Goal: Transaction & Acquisition: Purchase product/service

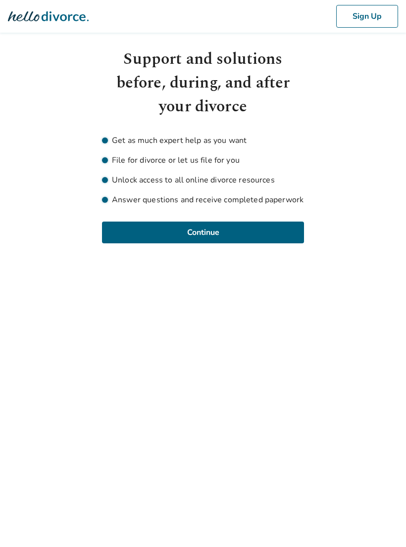
click at [243, 229] on button "Continue" at bounding box center [203, 233] width 202 height 22
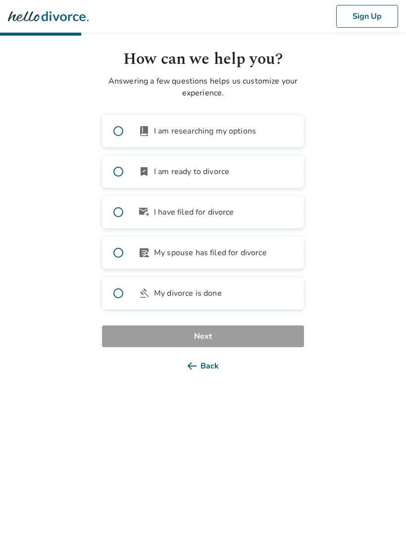
click at [266, 131] on label "book_2 I am researching my options" at bounding box center [203, 131] width 202 height 33
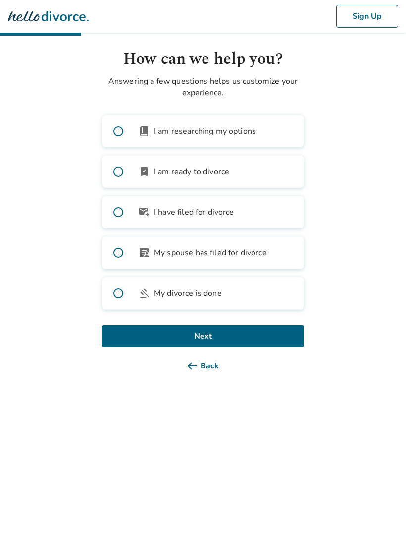
click at [239, 172] on label "bookmark_check I am ready to divorce" at bounding box center [203, 171] width 202 height 33
click at [267, 335] on button "Next" at bounding box center [203, 337] width 202 height 22
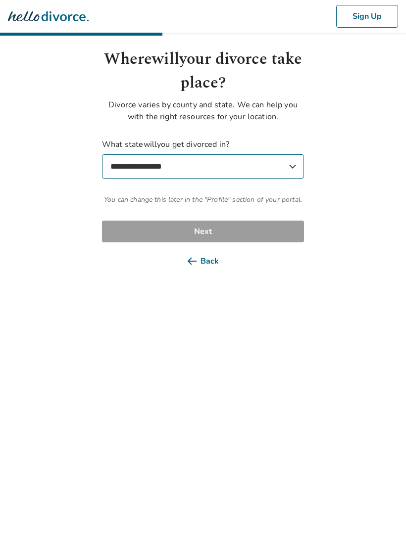
click at [287, 170] on select "**********" at bounding box center [203, 166] width 202 height 24
select select "**"
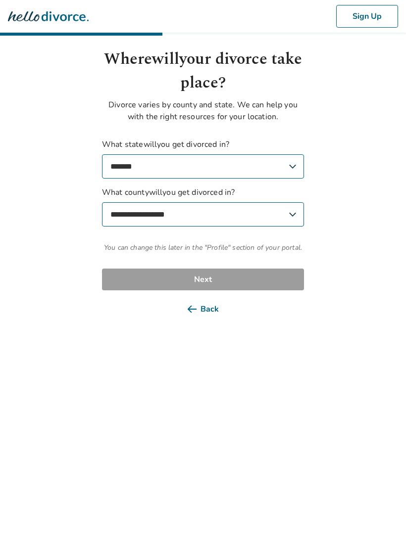
click at [293, 216] on select "**********" at bounding box center [203, 214] width 202 height 24
select select "******"
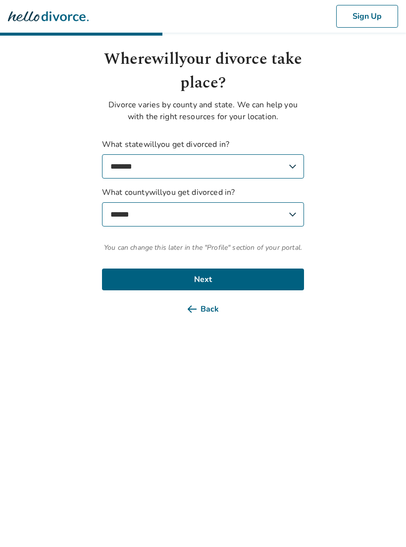
click at [266, 280] on button "Next" at bounding box center [203, 280] width 202 height 22
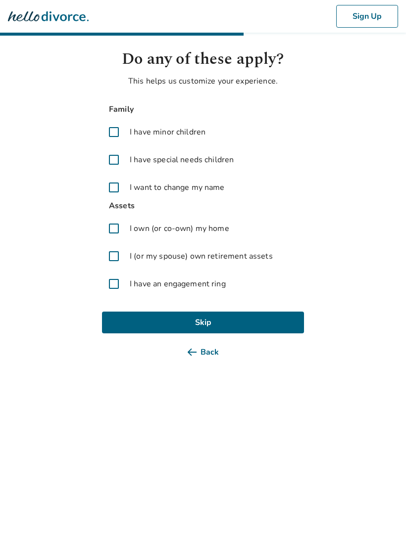
click at [229, 232] on span "I own (or co-own) my home" at bounding box center [179, 229] width 99 height 12
click at [226, 260] on span "I (or my spouse) own retirement assets" at bounding box center [201, 256] width 143 height 12
click at [261, 320] on button "Next" at bounding box center [203, 323] width 202 height 22
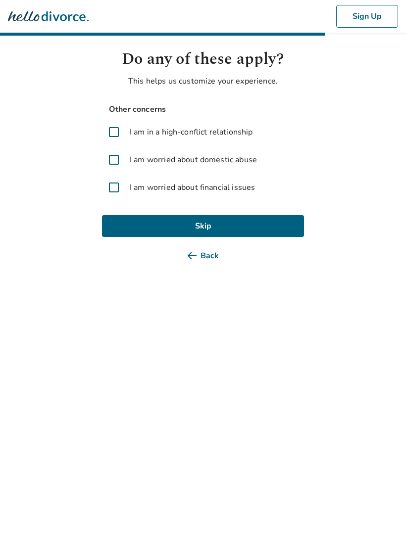
click at [241, 198] on label "I am worried about financial issues" at bounding box center [203, 188] width 202 height 24
click at [259, 227] on button "Next" at bounding box center [203, 226] width 202 height 22
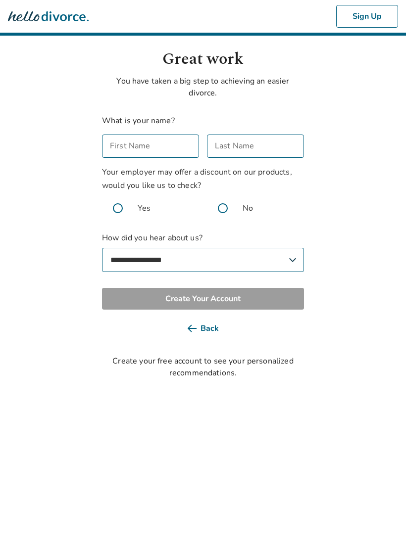
click at [189, 146] on input "First Name" at bounding box center [150, 146] width 97 height 23
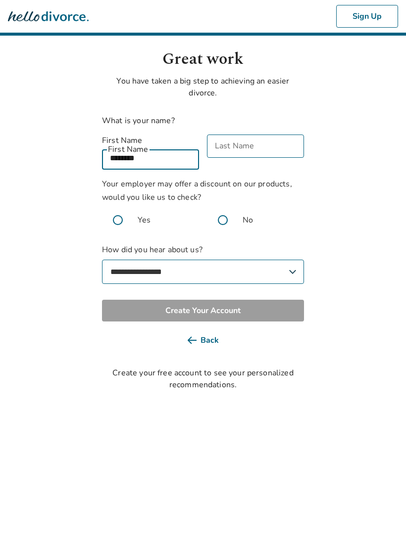
type input "*******"
click at [264, 147] on input "Last Name" at bounding box center [255, 146] width 97 height 23
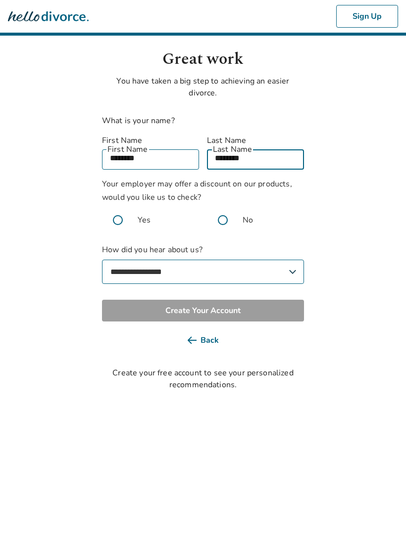
type input "********"
click at [128, 215] on span at bounding box center [118, 220] width 32 height 32
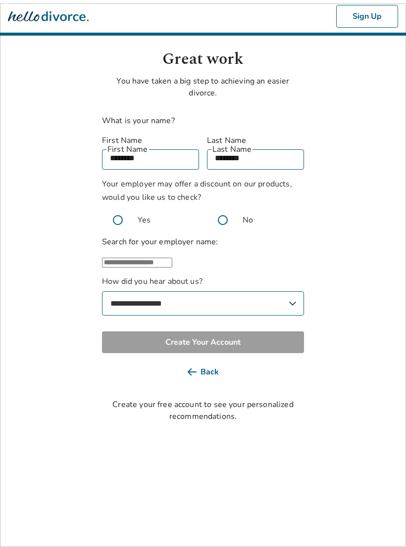
click at [172, 260] on input "text" at bounding box center [137, 263] width 70 height 10
click at [245, 291] on li "Other" at bounding box center [213, 295] width 182 height 12
type input "*****"
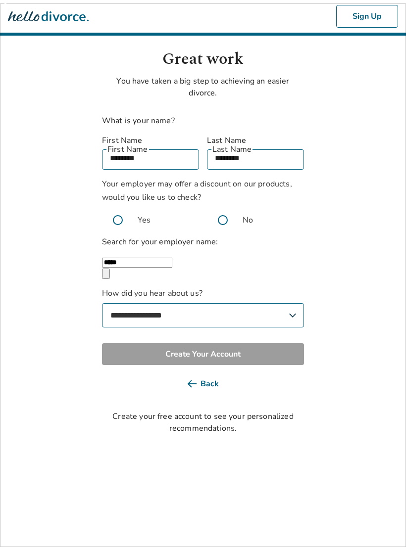
click at [295, 311] on select "**********" at bounding box center [203, 315] width 202 height 24
select select "**********"
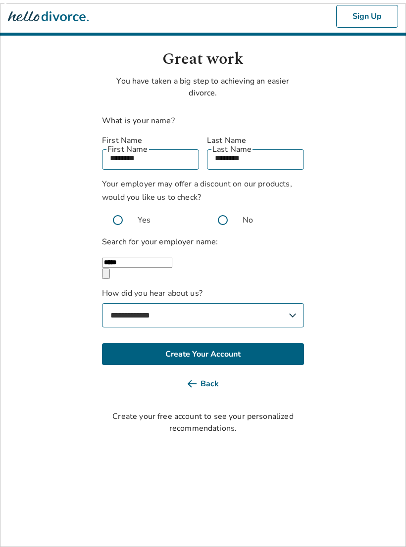
click at [275, 347] on button "Create Your Account" at bounding box center [203, 354] width 202 height 22
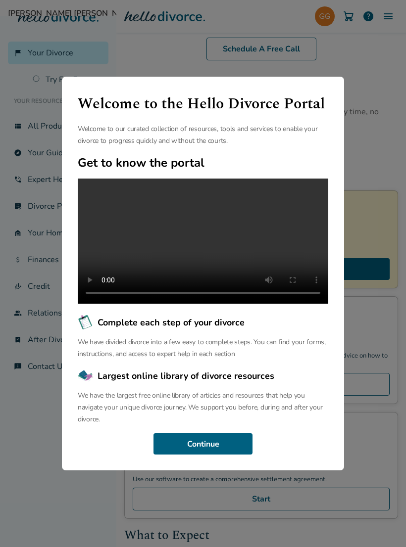
click at [212, 455] on button "Continue" at bounding box center [202, 445] width 99 height 22
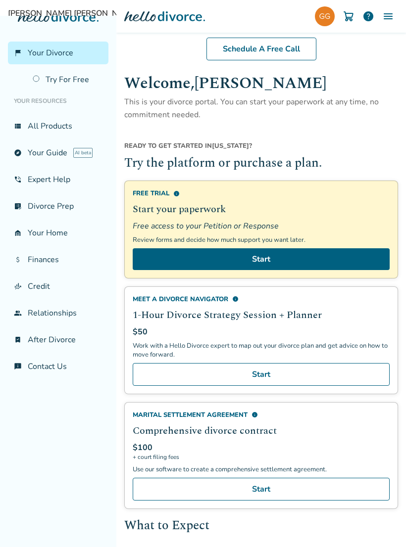
scroll to position [8, 0]
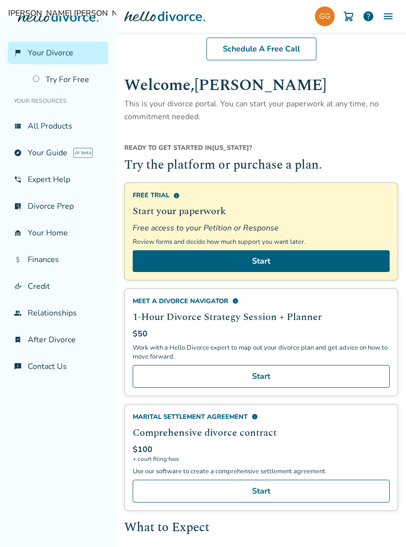
click at [277, 263] on link "Start" at bounding box center [261, 261] width 257 height 22
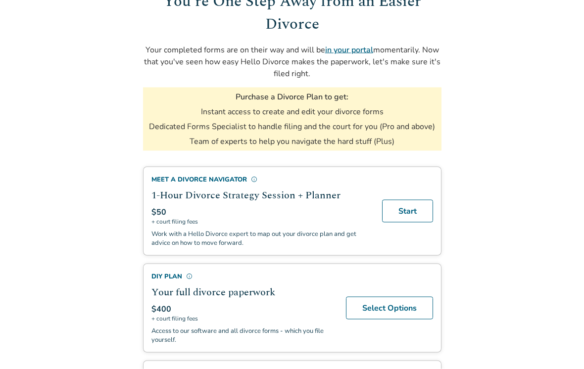
scroll to position [90, 0]
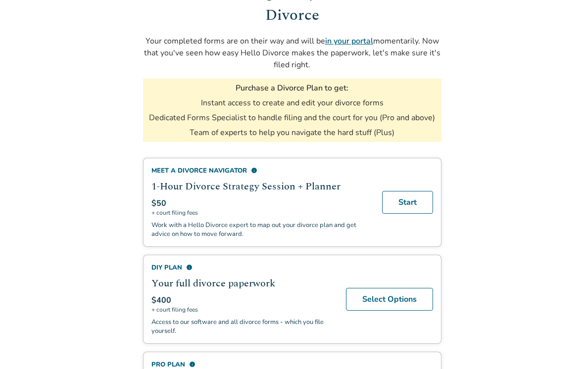
click at [230, 172] on div "Meet a divorce navigator info" at bounding box center [260, 170] width 219 height 9
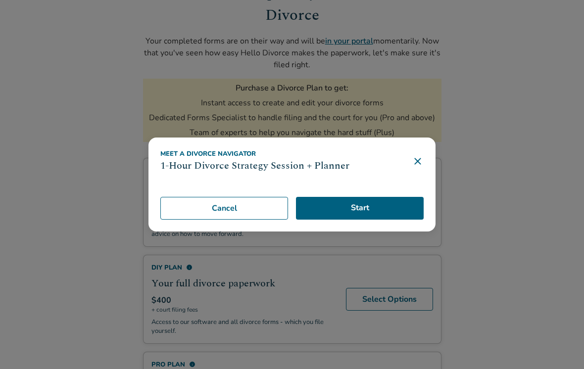
click at [423, 167] on icon at bounding box center [418, 161] width 12 height 12
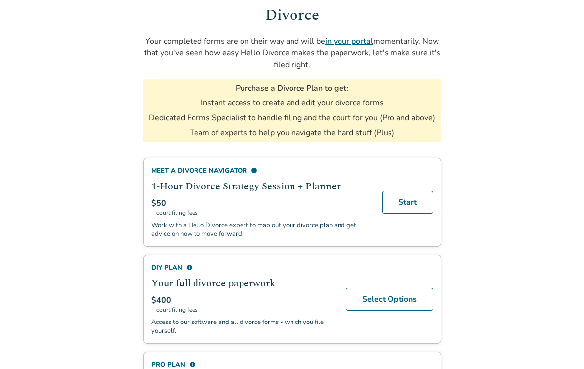
click at [179, 272] on div "DIY Plan info" at bounding box center [242, 267] width 183 height 9
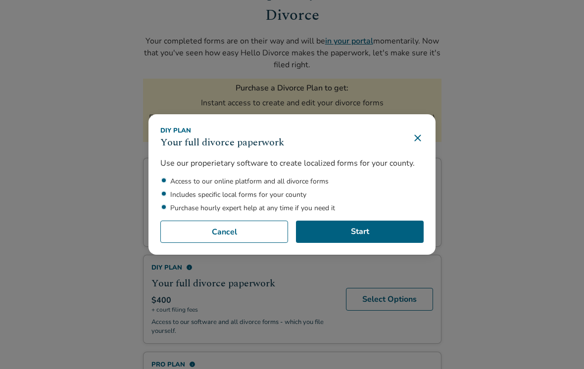
click at [422, 144] on icon at bounding box center [418, 138] width 12 height 12
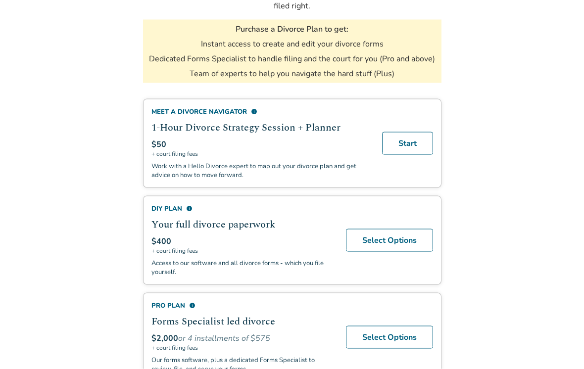
scroll to position [149, 0]
click at [257, 116] on div "Meet a divorce navigator info" at bounding box center [260, 111] width 219 height 9
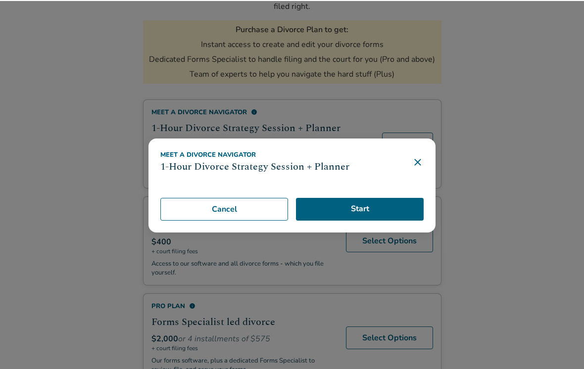
scroll to position [148, 0]
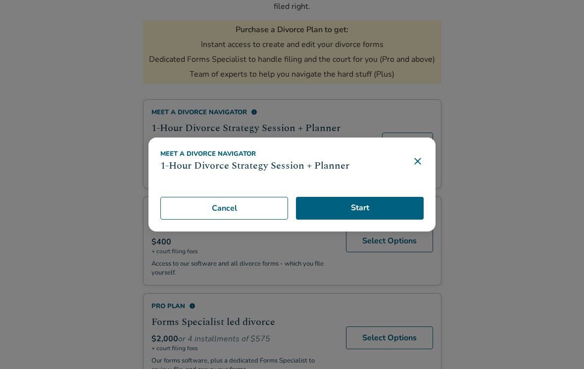
click at [423, 167] on icon at bounding box center [418, 161] width 12 height 12
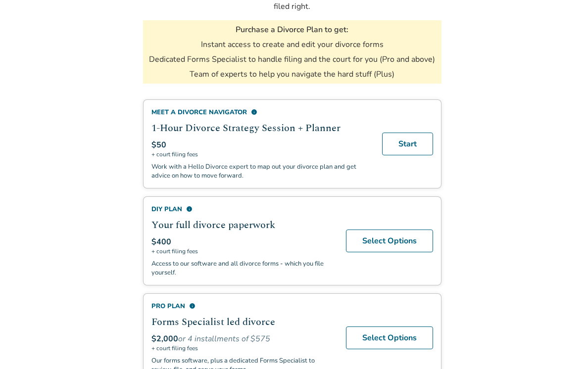
click at [207, 116] on div "Meet a divorce navigator info" at bounding box center [260, 112] width 219 height 9
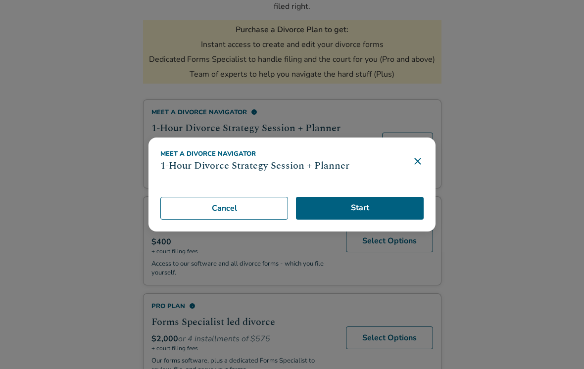
click at [423, 167] on icon at bounding box center [418, 161] width 12 height 12
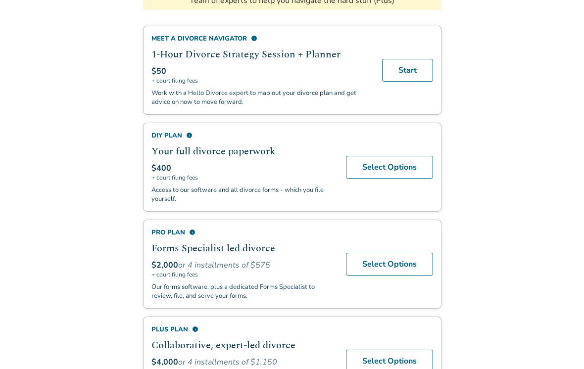
scroll to position [226, 0]
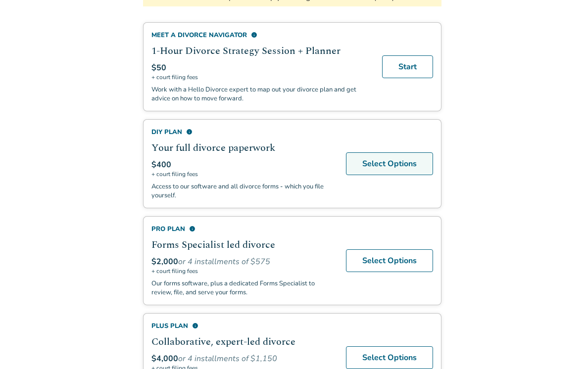
click at [415, 175] on link "Select Options" at bounding box center [389, 163] width 87 height 23
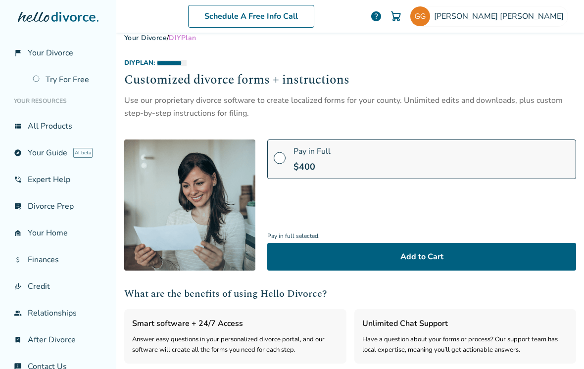
scroll to position [3, 0]
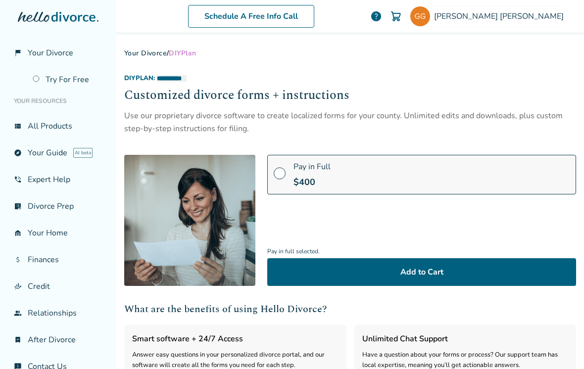
scroll to position [15, 0]
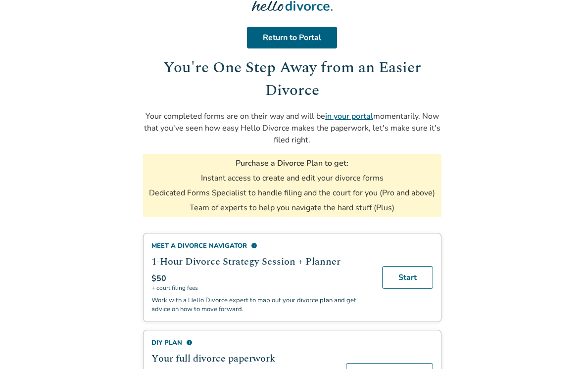
click at [284, 265] on h2 "1-Hour Divorce Strategy Session + Planner" at bounding box center [260, 261] width 219 height 15
click at [213, 275] on div "Meet a divorce navigator info 1-Hour Divorce Strategy Session + Planner $50 + c…" at bounding box center [260, 278] width 219 height 72
click at [219, 250] on div "Meet a divorce navigator info" at bounding box center [260, 246] width 219 height 9
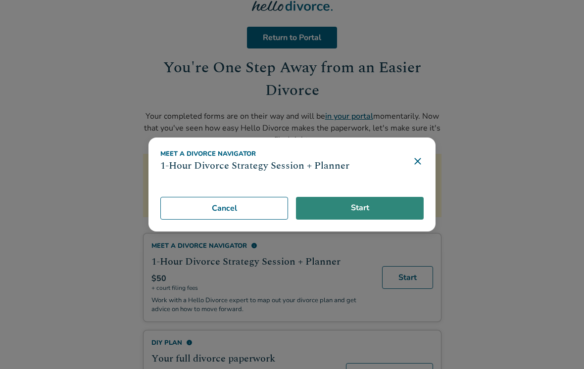
click at [396, 218] on link "Start" at bounding box center [360, 208] width 128 height 23
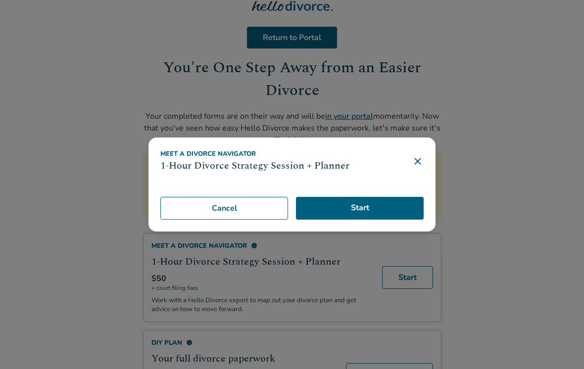
click at [417, 165] on icon at bounding box center [417, 161] width 6 height 6
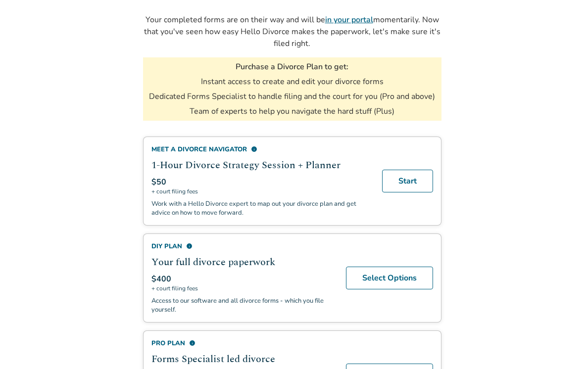
scroll to position [114, 0]
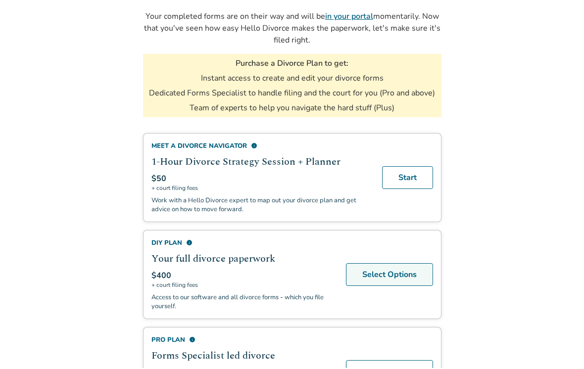
click at [413, 285] on link "Select Options" at bounding box center [389, 275] width 87 height 23
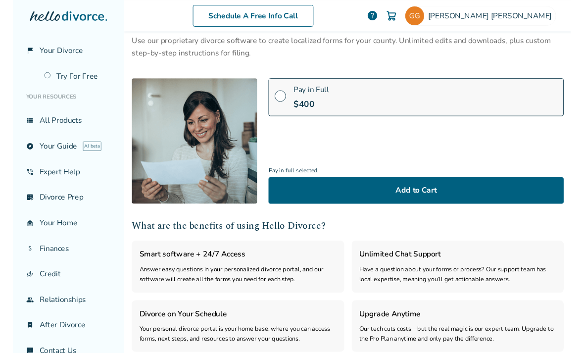
scroll to position [77, 0]
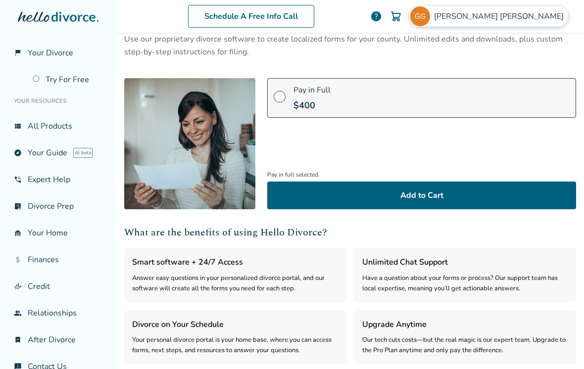
click at [430, 20] on img at bounding box center [420, 16] width 20 height 20
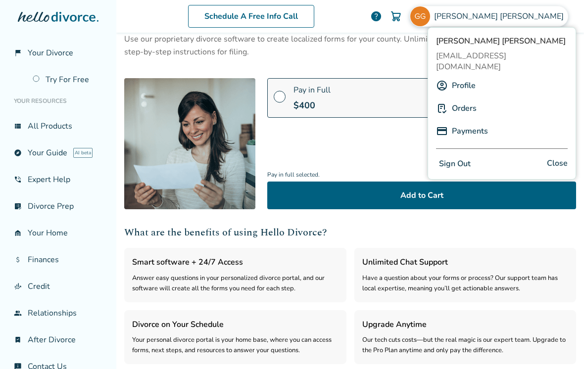
click at [370, 22] on div "Schedule A Free Info Call" at bounding box center [251, 16] width 238 height 23
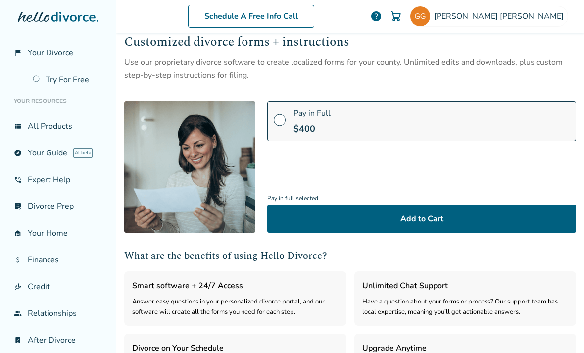
scroll to position [38, 0]
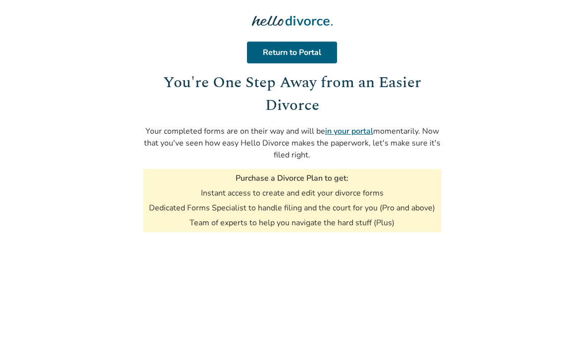
scroll to position [2, 0]
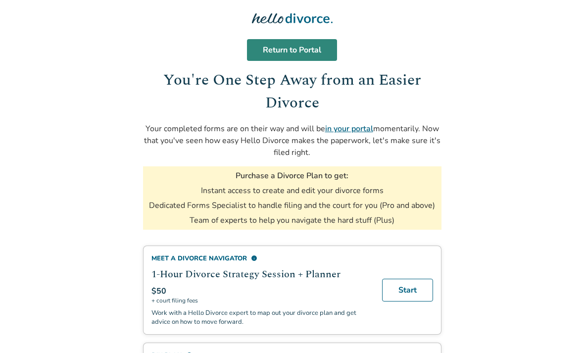
click at [307, 52] on link "Return to Portal" at bounding box center [292, 50] width 90 height 22
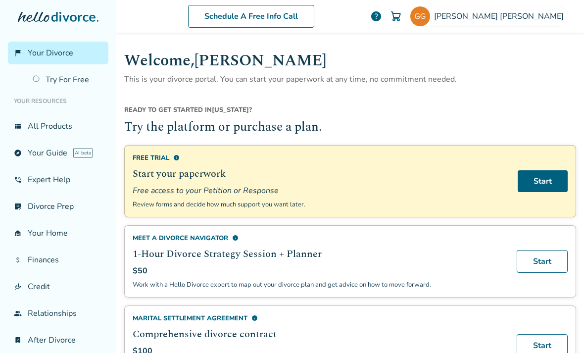
click at [178, 160] on span "info" at bounding box center [176, 157] width 6 height 6
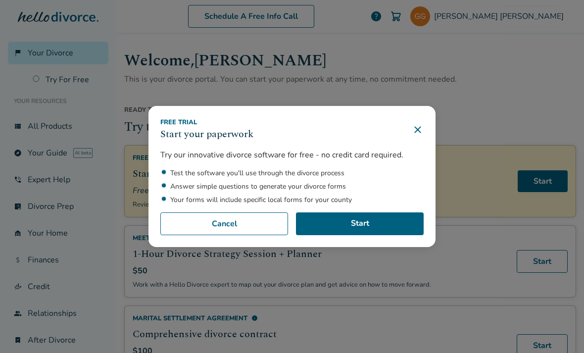
click at [414, 136] on icon at bounding box center [418, 130] width 12 height 12
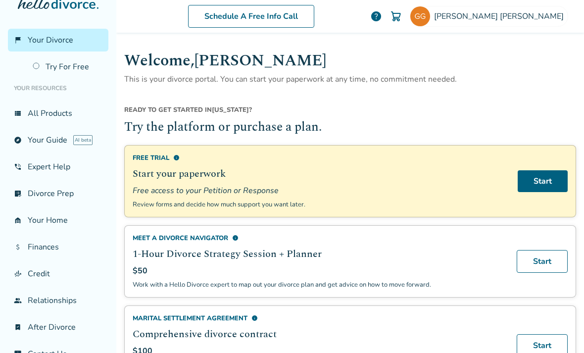
scroll to position [12, 0]
click at [22, 307] on link "group Relationships" at bounding box center [58, 301] width 100 height 23
click at [25, 326] on link "bookmark_check After Divorce" at bounding box center [58, 327] width 100 height 23
click at [33, 272] on link "finance_mode Credit" at bounding box center [58, 274] width 100 height 23
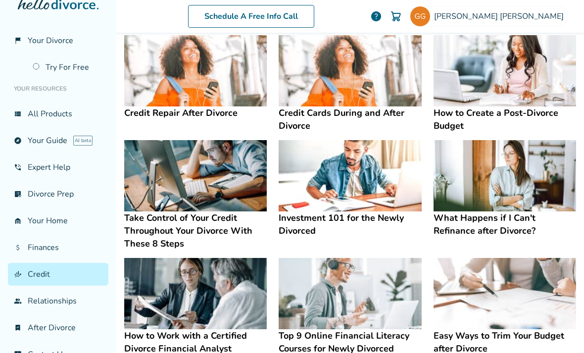
scroll to position [80, 0]
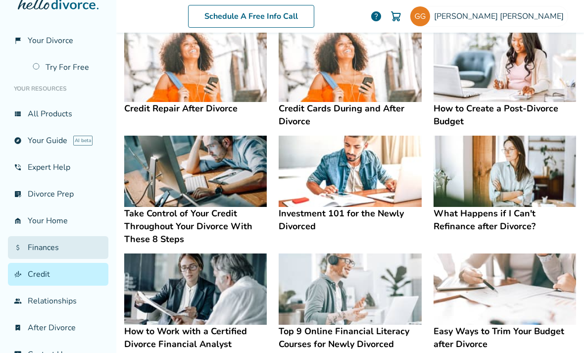
click at [22, 247] on link "attach_money Finances" at bounding box center [58, 247] width 100 height 23
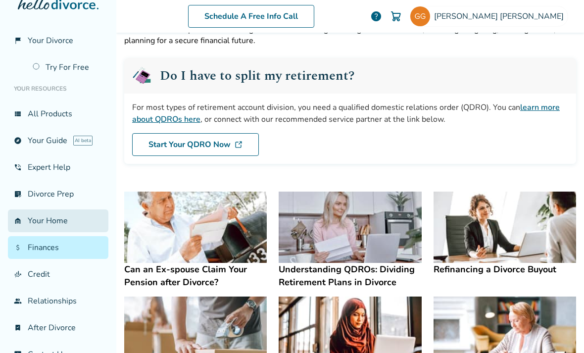
click at [30, 217] on link "garage_home Your Home" at bounding box center [58, 220] width 100 height 23
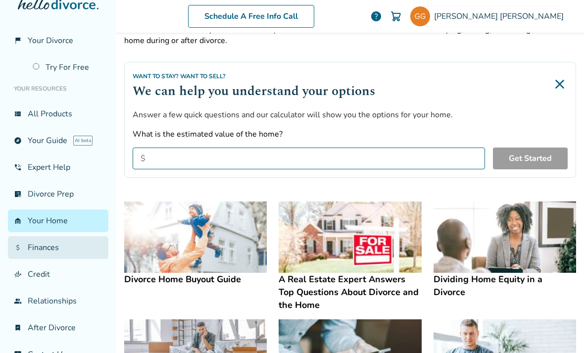
click at [28, 245] on link "attach_money Finances" at bounding box center [58, 247] width 100 height 23
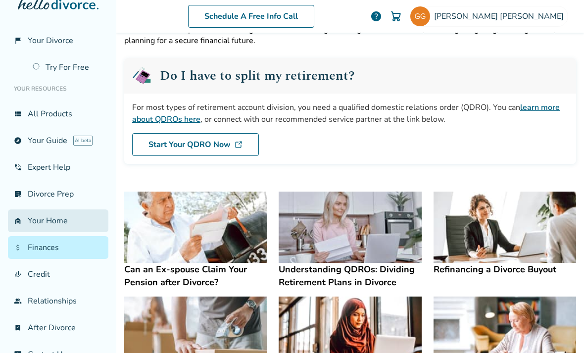
click at [46, 225] on link "garage_home Your Home" at bounding box center [58, 220] width 100 height 23
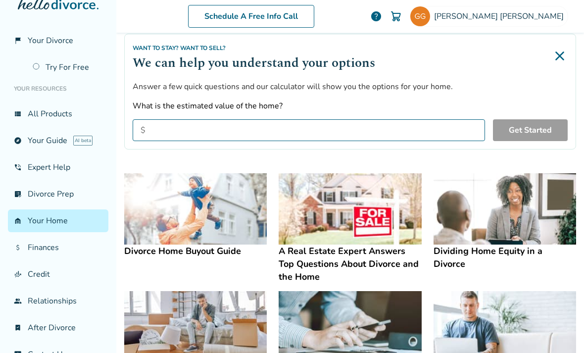
scroll to position [74, 0]
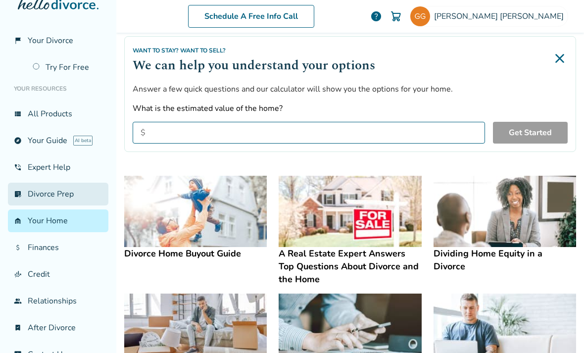
click at [53, 196] on link "list_alt_check Divorce Prep" at bounding box center [58, 194] width 100 height 23
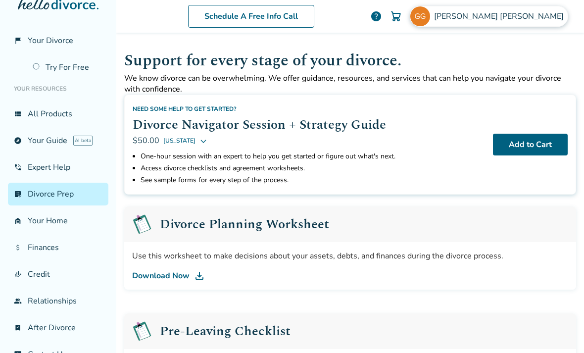
click at [430, 15] on img at bounding box center [420, 16] width 20 height 20
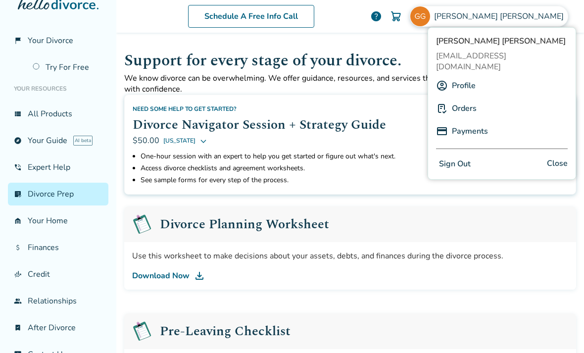
click at [497, 76] on div "Profile" at bounding box center [502, 85] width 132 height 19
click at [459, 76] on link "Profile" at bounding box center [464, 85] width 24 height 19
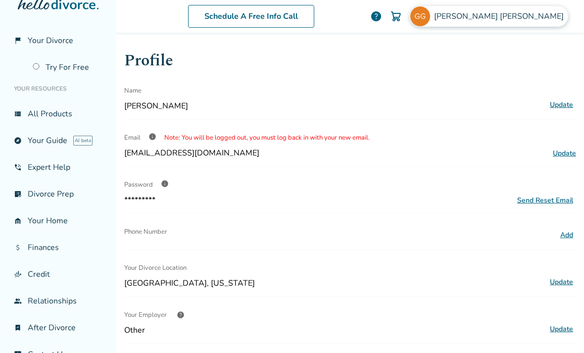
click at [555, 10] on div "Grayson Gitchell" at bounding box center [489, 16] width 158 height 21
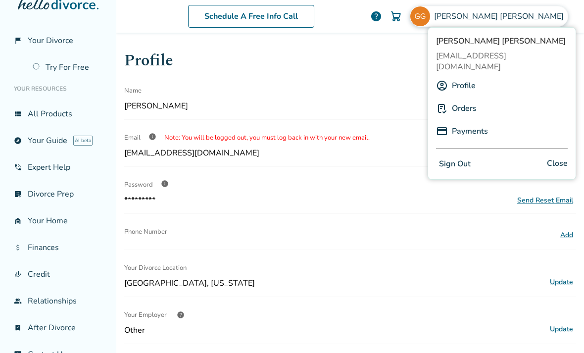
click at [520, 49] on div "Grayson Gitchell gitchellgrayson@yahoo.com Profile Orders Payments Sign Out Clo…" at bounding box center [502, 103] width 148 height 152
click at [474, 76] on link "Profile" at bounding box center [464, 85] width 24 height 19
click at [469, 99] on link "Orders" at bounding box center [464, 108] width 25 height 19
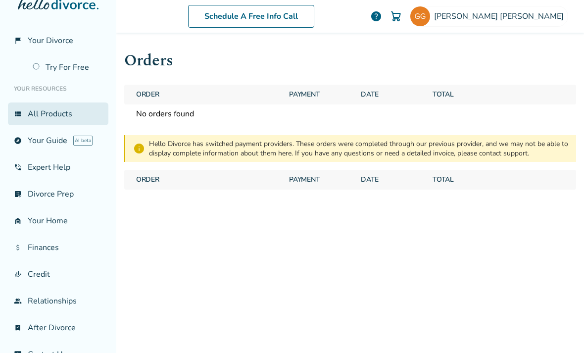
click at [30, 120] on link "view_list All Products" at bounding box center [58, 113] width 100 height 23
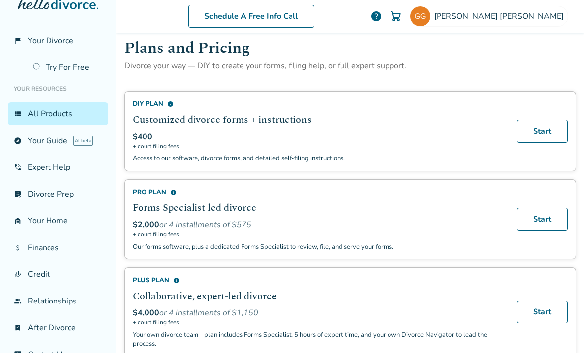
scroll to position [13, 0]
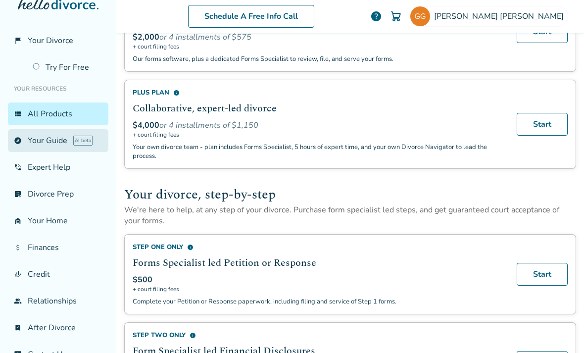
click at [28, 147] on link "explore Your Guide AI beta" at bounding box center [58, 140] width 100 height 23
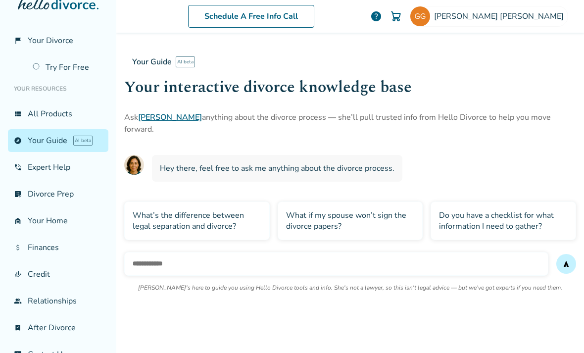
click at [390, 204] on div "What if my spouse won’t sign the divorce papers?" at bounding box center [351, 220] width 146 height 39
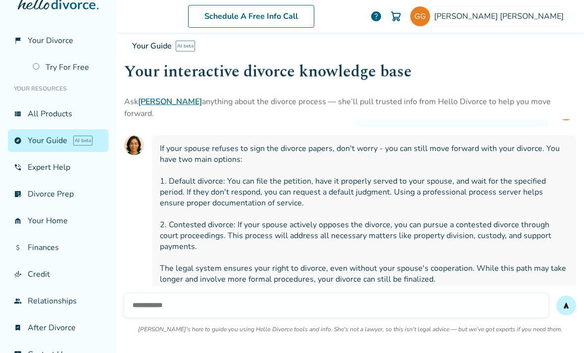
scroll to position [87, 0]
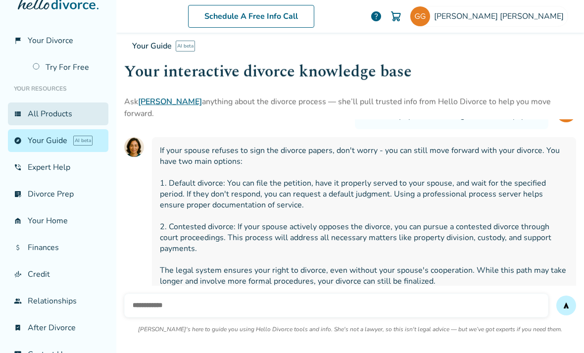
click at [31, 102] on link "view_list All Products" at bounding box center [58, 113] width 100 height 23
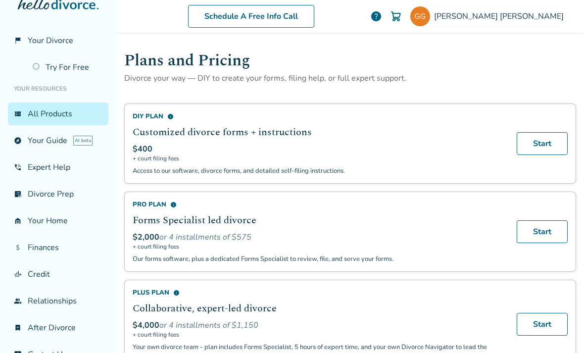
click at [169, 129] on h2 "Customized divorce forms + instructions" at bounding box center [319, 132] width 372 height 15
click at [548, 143] on link "Start" at bounding box center [542, 143] width 51 height 23
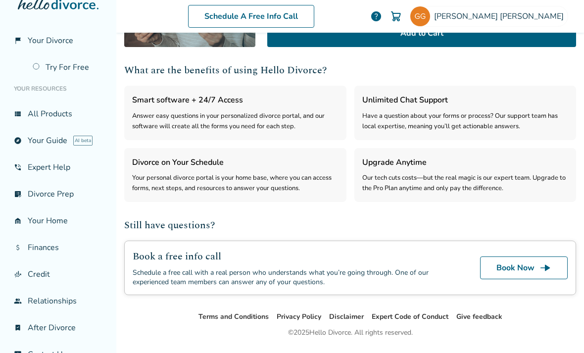
scroll to position [238, 0]
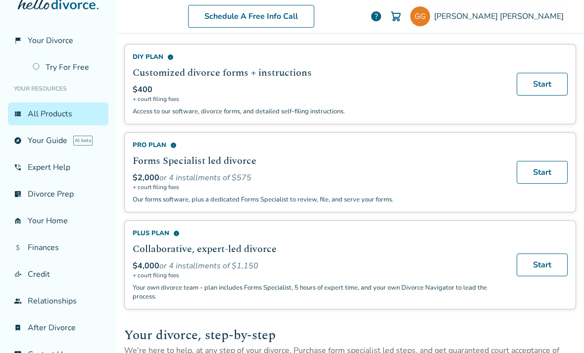
scroll to position [54, 0]
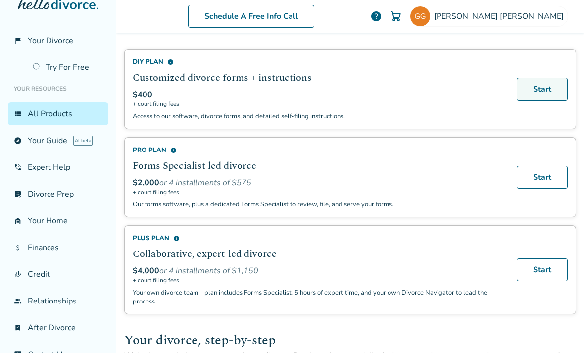
click at [549, 84] on link "Start" at bounding box center [542, 89] width 51 height 23
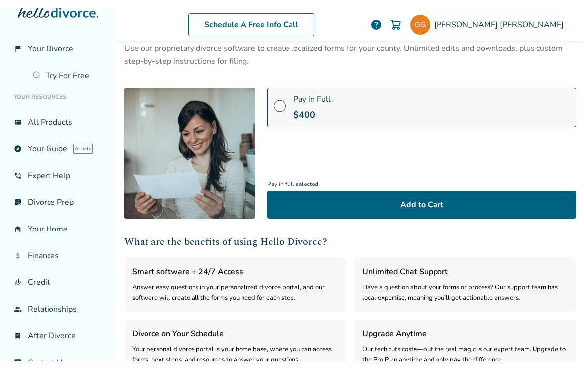
scroll to position [76, 0]
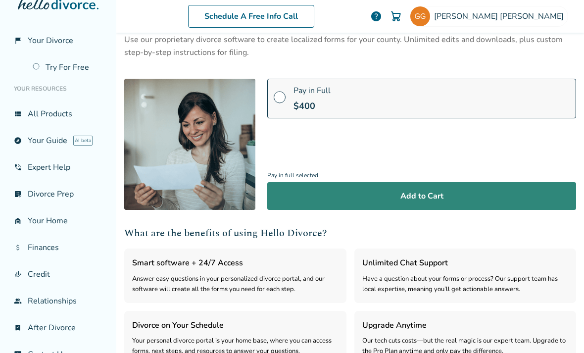
click at [477, 187] on button "Add to Cart" at bounding box center [421, 196] width 309 height 28
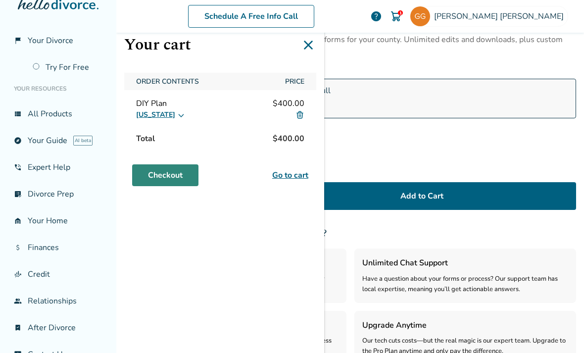
click at [164, 169] on link "Checkout" at bounding box center [165, 175] width 66 height 22
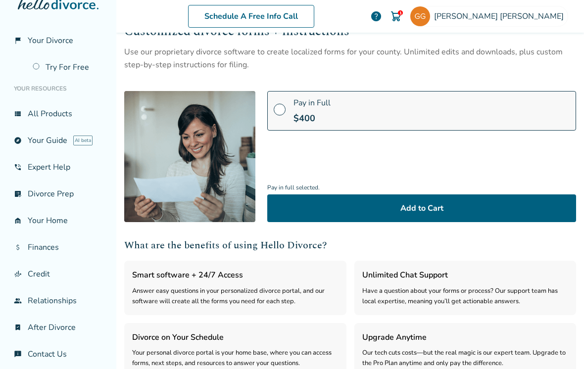
scroll to position [63, 0]
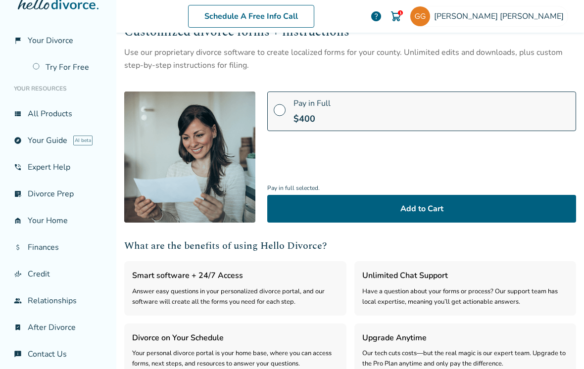
click at [499, 108] on label "Pay in Full $ 400" at bounding box center [421, 112] width 309 height 40
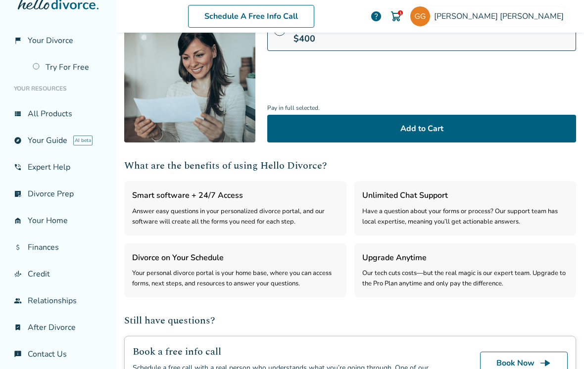
scroll to position [144, 0]
click at [402, 14] on img at bounding box center [396, 16] width 12 height 12
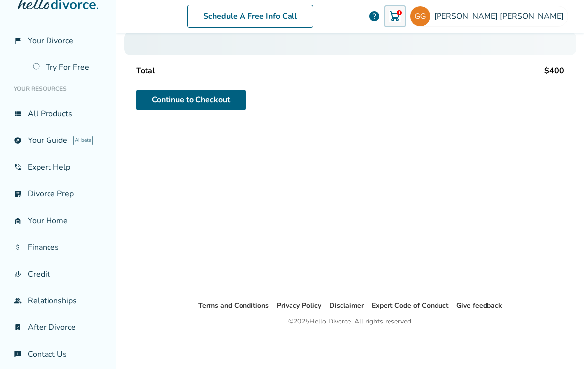
scroll to position [49, 0]
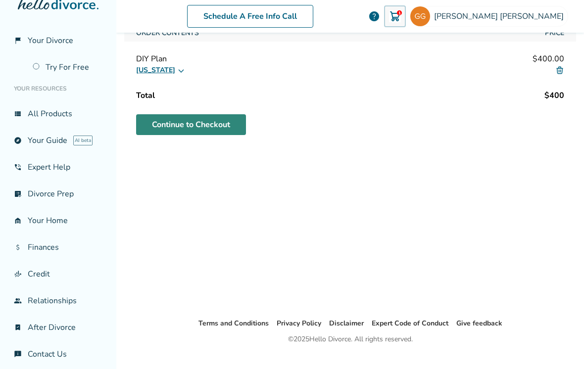
click at [199, 125] on link "Continue to Checkout" at bounding box center [191, 124] width 110 height 21
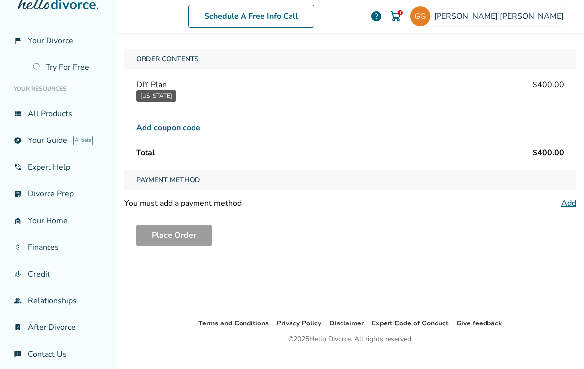
click at [569, 208] on link "Add" at bounding box center [568, 203] width 15 height 11
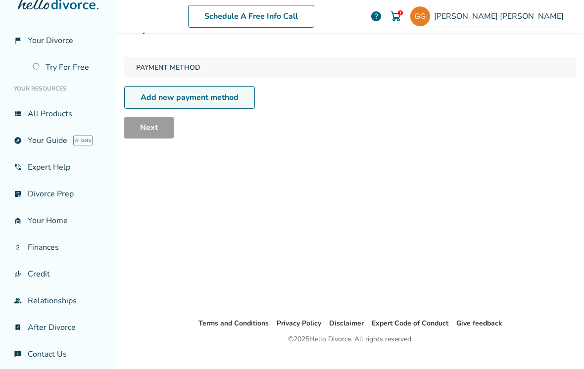
click at [207, 106] on link "Add new payment method" at bounding box center [189, 97] width 131 height 23
select select "**"
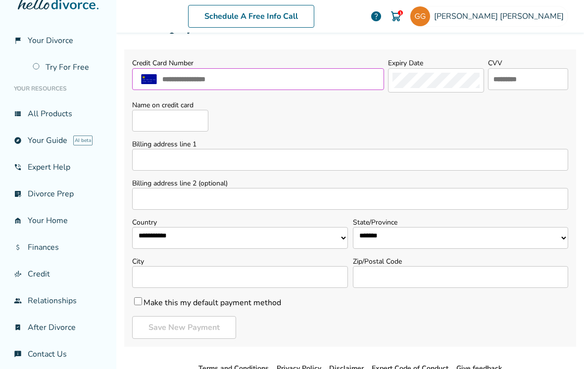
click at [312, 86] on input "text" at bounding box center [270, 79] width 218 height 13
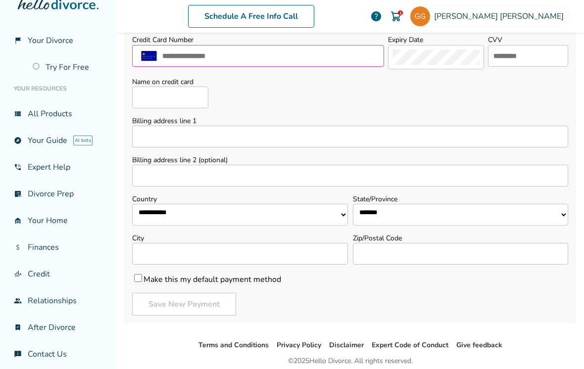
scroll to position [73, 0]
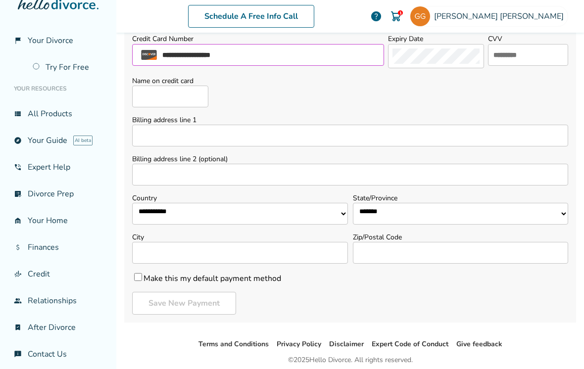
type input "**********"
click at [525, 60] on input "text" at bounding box center [527, 55] width 71 height 13
type input "***"
click at [201, 105] on input "Name on credit card" at bounding box center [170, 97] width 76 height 22
type input "**********"
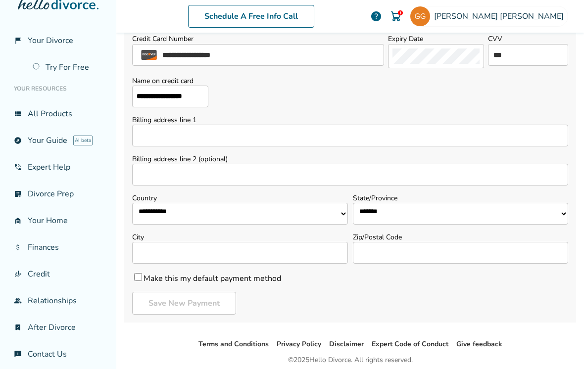
click at [275, 147] on input "Billing address line 1" at bounding box center [350, 136] width 436 height 22
type input "**********"
click at [233, 215] on select "**********" at bounding box center [240, 214] width 216 height 22
click at [423, 218] on select "**********" at bounding box center [461, 214] width 216 height 22
select select "**"
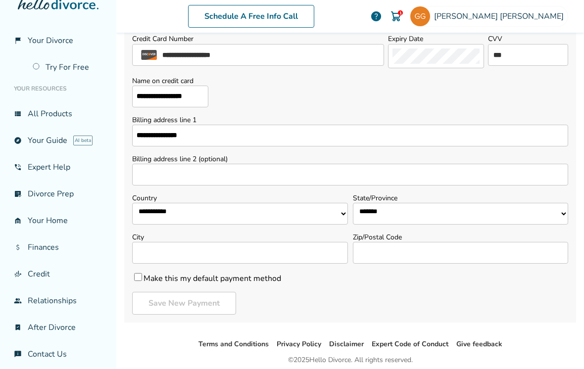
click at [280, 252] on input "City" at bounding box center [240, 253] width 216 height 22
type input "*******"
click at [399, 259] on input "Zip/Postal Code" at bounding box center [461, 253] width 216 height 22
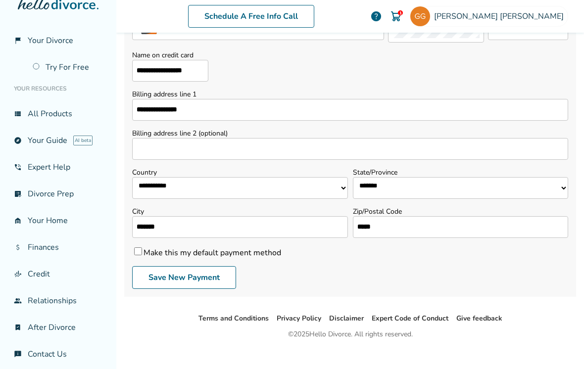
scroll to position [98, 0]
type input "*****"
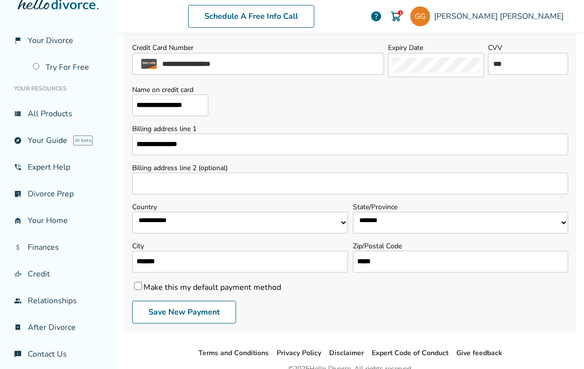
scroll to position [68, 0]
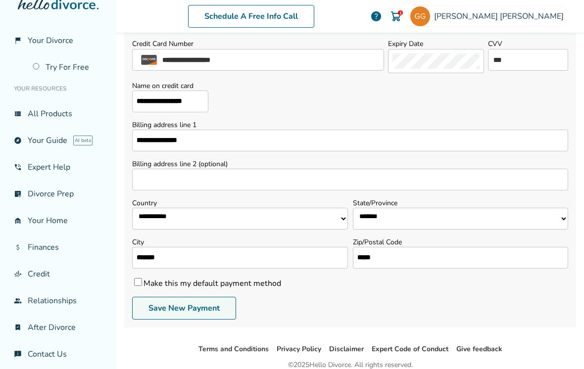
click at [192, 316] on button "Save New Payment" at bounding box center [184, 308] width 104 height 23
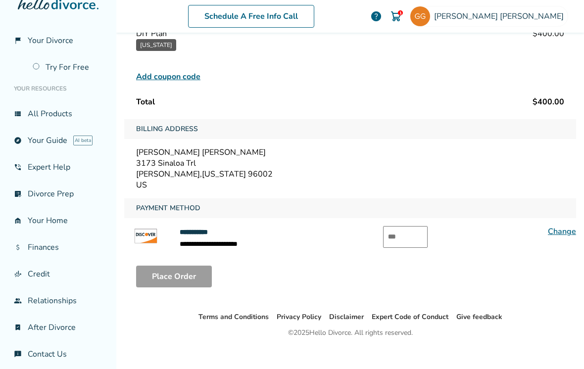
scroll to position [99, 0]
click at [403, 239] on input "text" at bounding box center [405, 238] width 45 height 22
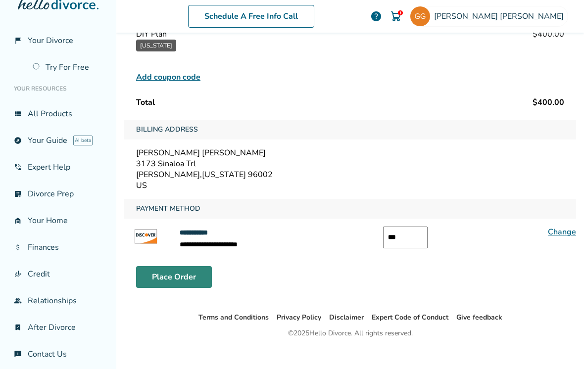
type input "***"
click at [182, 281] on button "Place Order" at bounding box center [174, 277] width 76 height 22
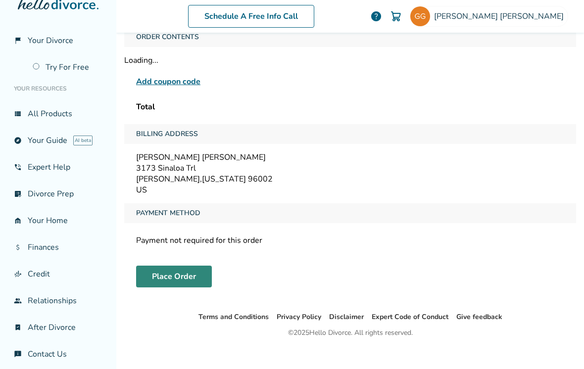
scroll to position [49, 0]
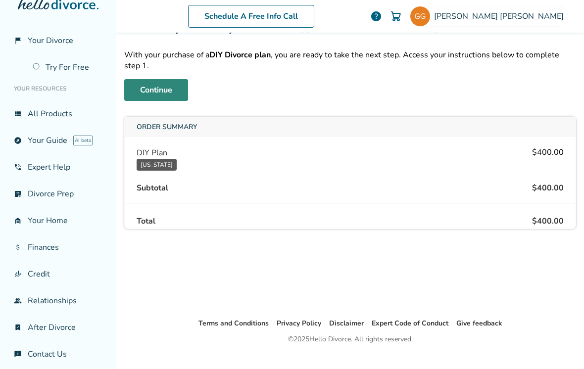
click at [166, 93] on link "Continue" at bounding box center [156, 90] width 64 height 22
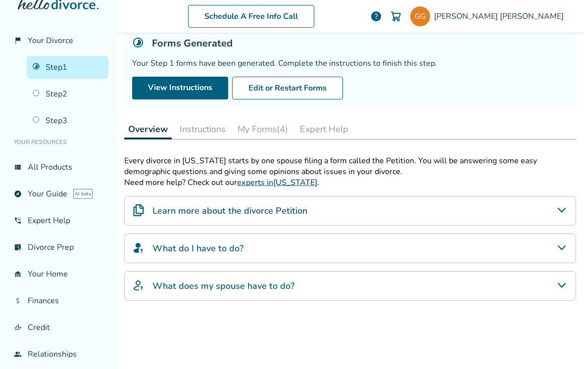
scroll to position [72, 0]
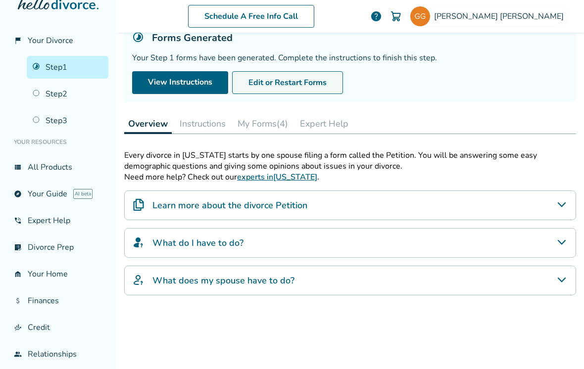
click at [314, 86] on button "Edit or Restart Forms" at bounding box center [287, 82] width 111 height 23
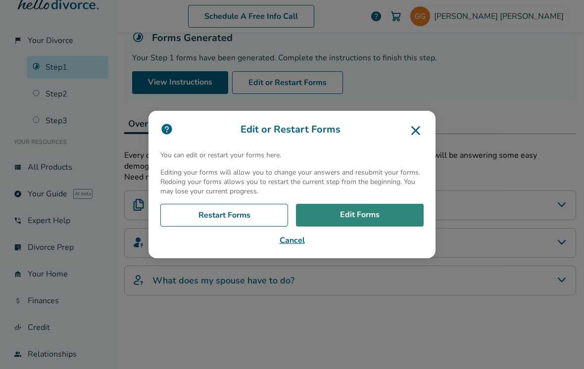
click at [362, 216] on link "Edit Forms" at bounding box center [360, 215] width 128 height 23
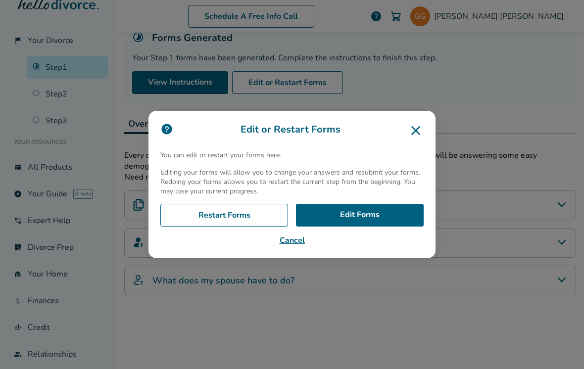
click at [412, 139] on icon at bounding box center [416, 131] width 16 height 16
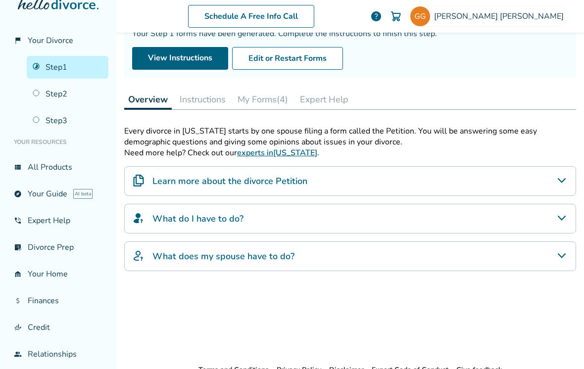
scroll to position [100, 0]
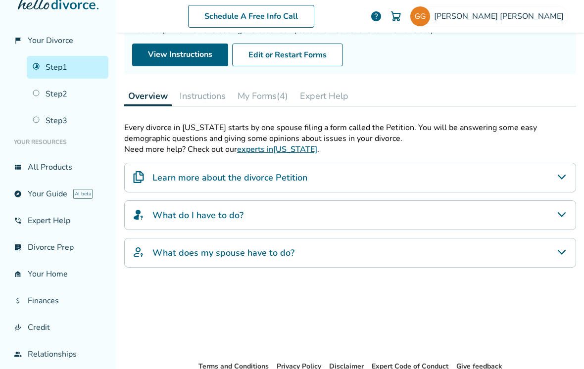
click at [206, 106] on button "Instructions" at bounding box center [203, 96] width 54 height 20
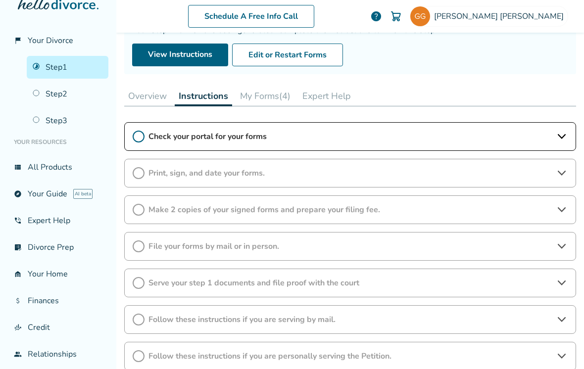
click at [562, 139] on icon at bounding box center [562, 136] width 8 height 5
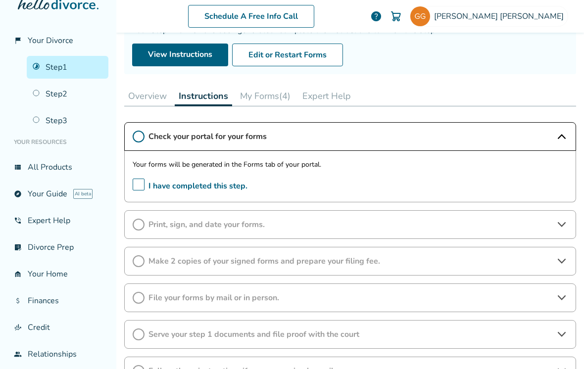
click at [550, 147] on div "Check your portal for your forms" at bounding box center [350, 136] width 452 height 29
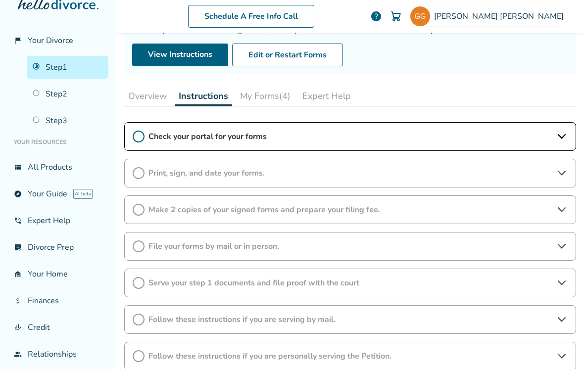
click at [146, 95] on button "Overview" at bounding box center [147, 96] width 47 height 20
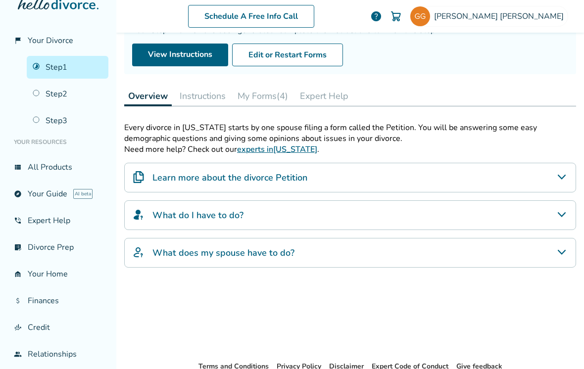
click at [196, 95] on button "Instructions" at bounding box center [203, 96] width 54 height 20
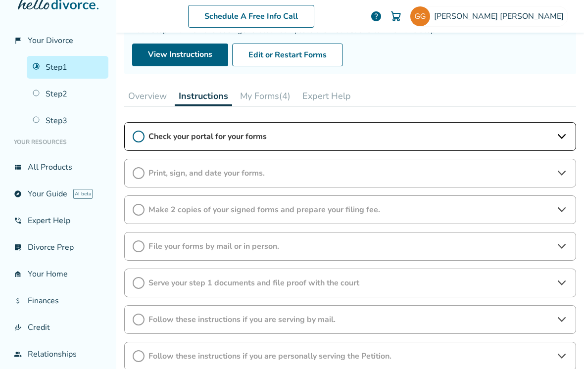
click at [258, 98] on button "My Forms (4)" at bounding box center [265, 96] width 58 height 20
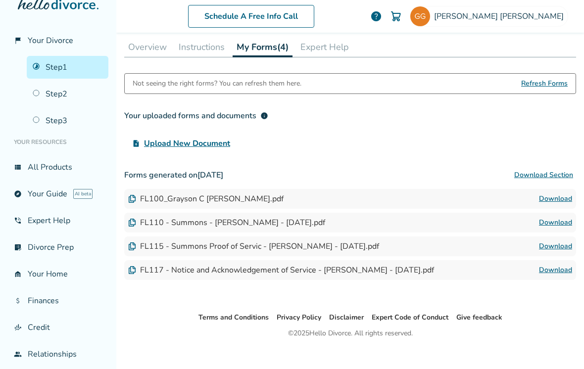
scroll to position [148, 0]
click at [170, 195] on div "FL100_Grayson C Gitchell.pdf Download" at bounding box center [350, 200] width 452 height 20
click at [554, 201] on link "Download" at bounding box center [555, 200] width 33 height 12
click at [254, 227] on div "FL110 - Summons - Grayson C Gitchell - 2025-08-12.pdf" at bounding box center [226, 223] width 197 height 11
click at [160, 229] on div "FL110 - Summons - Grayson C Gitchell - 2025-08-12.pdf" at bounding box center [226, 223] width 197 height 11
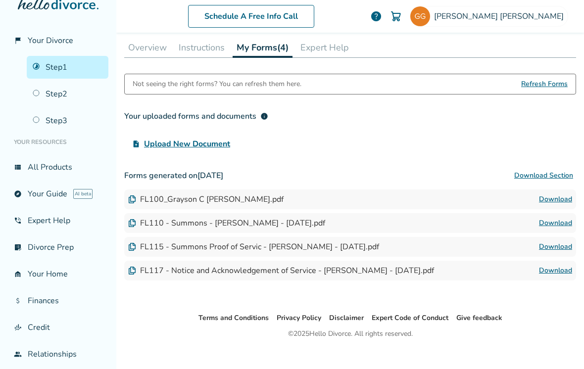
click at [555, 228] on link "Download" at bounding box center [555, 223] width 33 height 12
click at [562, 252] on link "Download" at bounding box center [555, 247] width 33 height 12
click at [559, 274] on link "Download" at bounding box center [555, 271] width 33 height 12
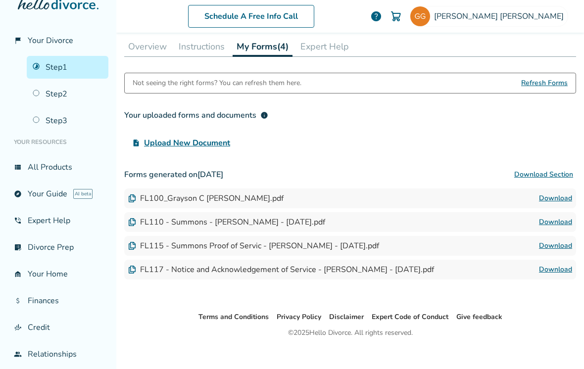
scroll to position [148, 0]
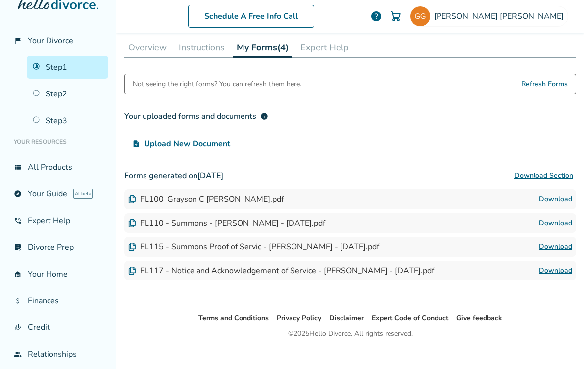
click at [557, 204] on link "Download" at bounding box center [555, 200] width 33 height 12
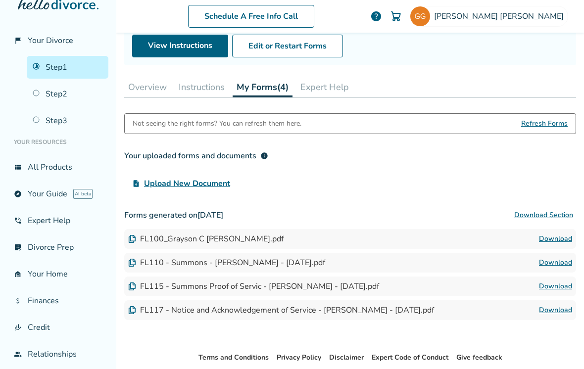
scroll to position [110, 0]
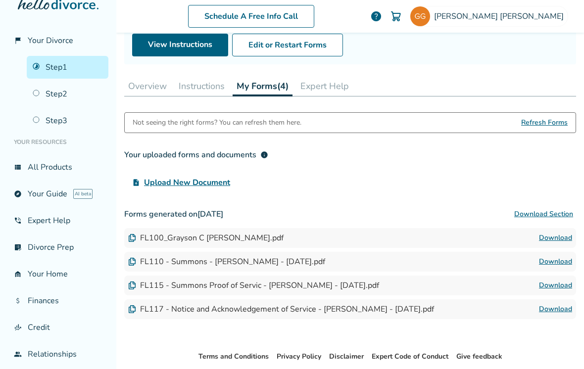
click at [209, 96] on button "Instructions" at bounding box center [202, 86] width 54 height 20
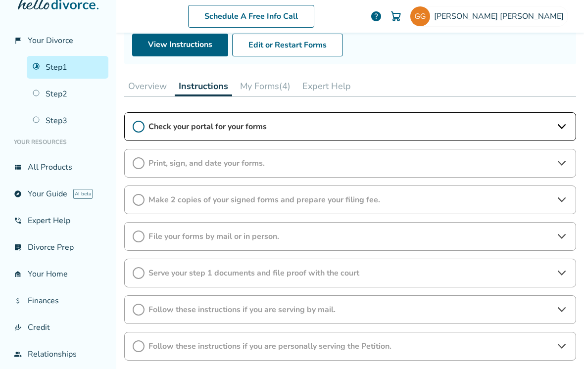
click at [549, 140] on div "Check your portal for your forms" at bounding box center [350, 126] width 452 height 29
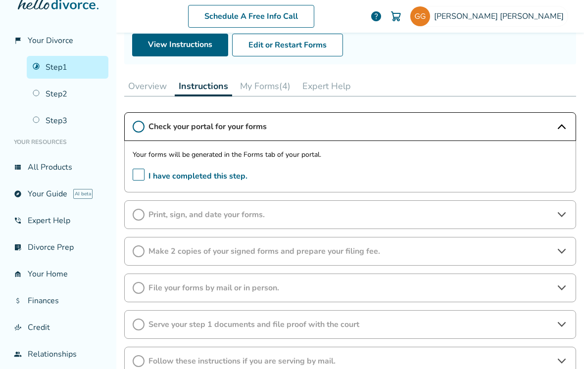
click at [148, 184] on span "I have completed this step." at bounding box center [190, 176] width 115 height 15
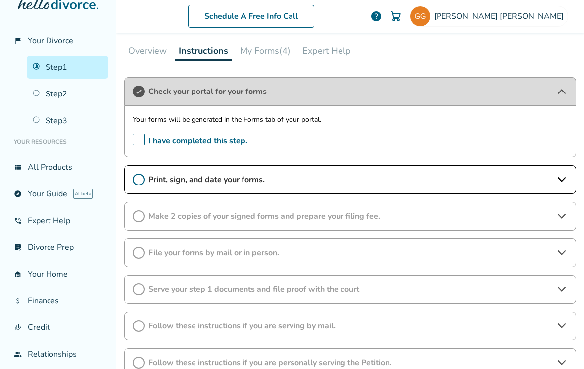
scroll to position [153, 0]
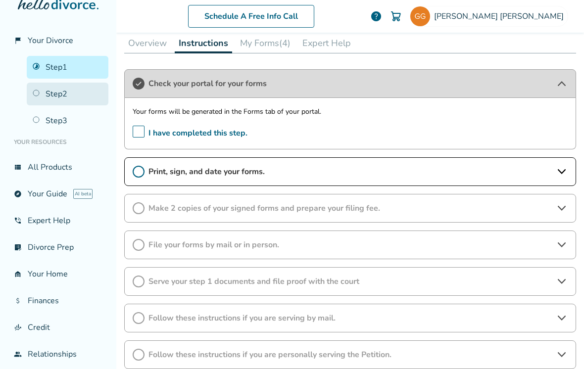
click at [70, 103] on link "Step 2" at bounding box center [68, 94] width 82 height 23
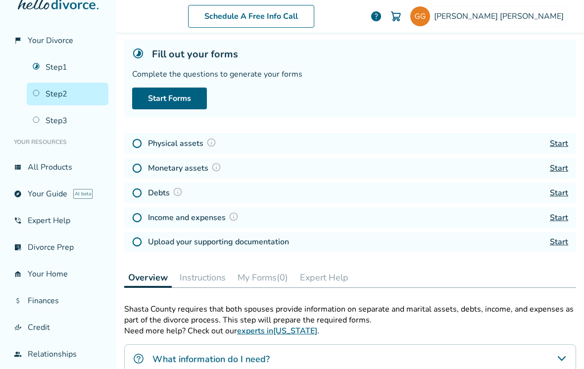
scroll to position [59, 0]
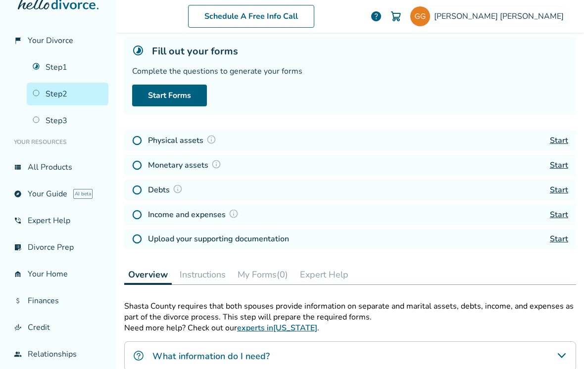
click at [557, 143] on link "Start" at bounding box center [559, 140] width 18 height 11
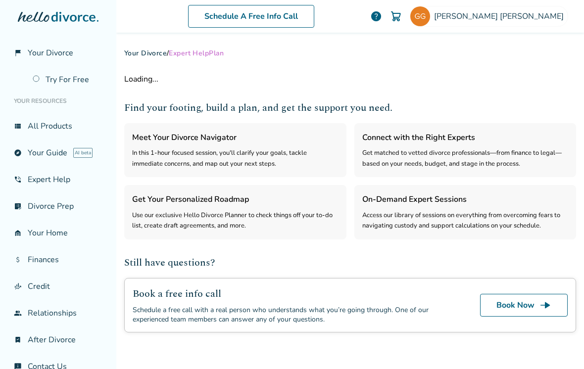
select select "***"
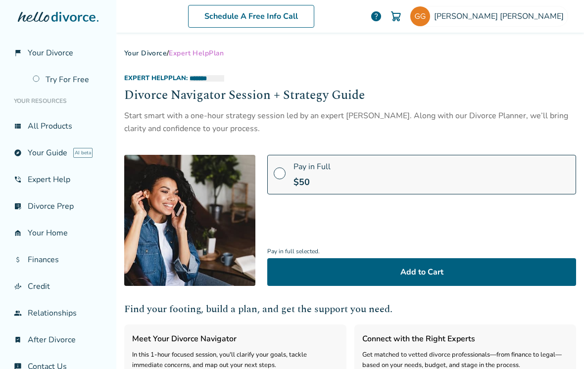
scroll to position [-1, 0]
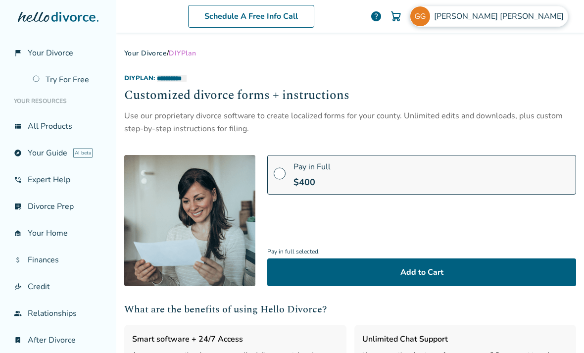
click at [430, 15] on img at bounding box center [420, 16] width 20 height 20
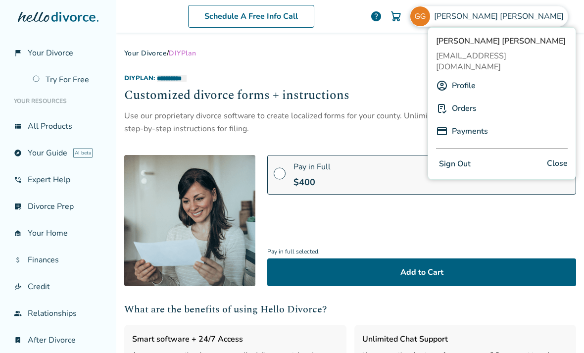
click at [462, 157] on button "Sign Out" at bounding box center [455, 164] width 38 height 14
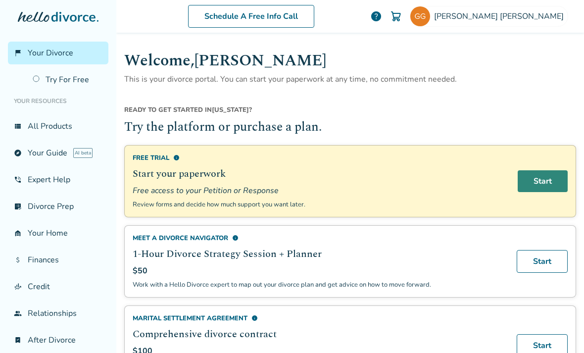
click at [540, 182] on link "Start" at bounding box center [543, 181] width 50 height 22
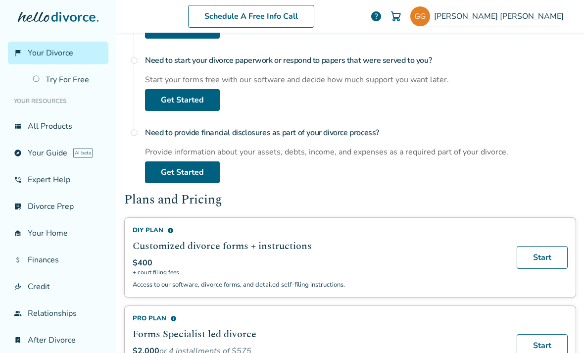
scroll to position [488, 0]
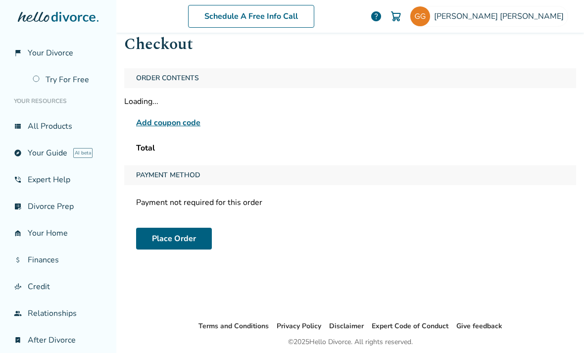
scroll to position [33, 0]
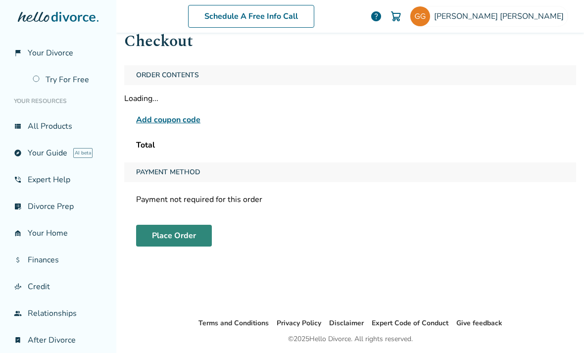
click at [163, 240] on button "Place Order" at bounding box center [174, 236] width 76 height 22
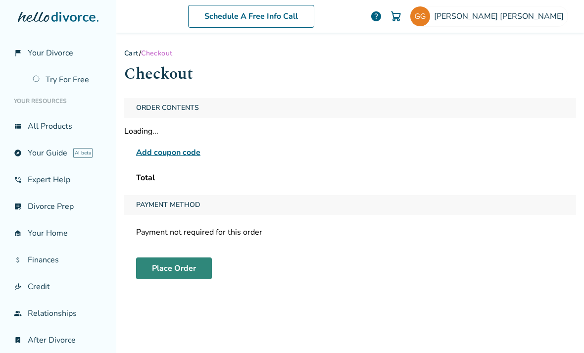
scroll to position [0, 0]
click at [175, 273] on button "Place Order" at bounding box center [174, 268] width 76 height 22
